Goal: Task Accomplishment & Management: Use online tool/utility

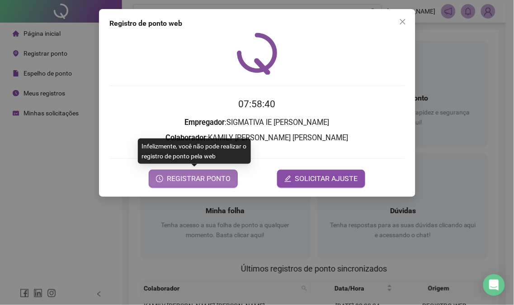
click at [193, 175] on span "REGISTRAR PONTO" at bounding box center [199, 178] width 64 height 11
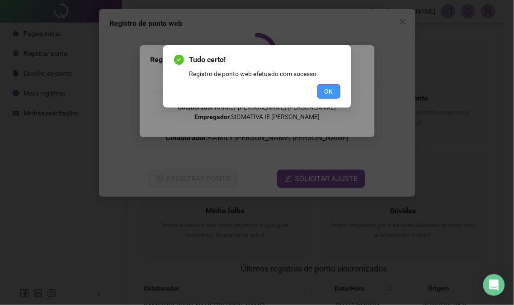
click at [333, 92] on span "OK" at bounding box center [329, 91] width 9 height 10
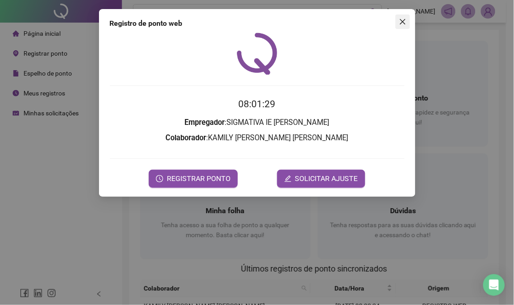
click at [401, 23] on icon "close" at bounding box center [403, 21] width 7 height 7
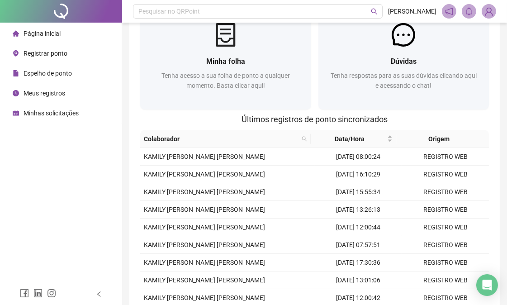
scroll to position [151, 0]
